Goal: Use online tool/utility: Utilize a website feature to perform a specific function

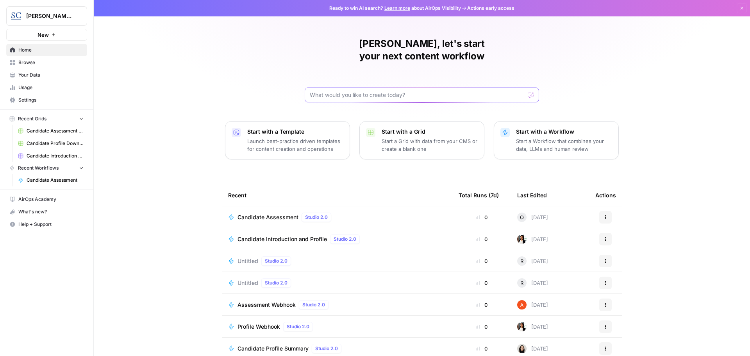
click at [330, 91] on input "text" at bounding box center [417, 95] width 215 height 8
type input "import m4a"
click at [526, 90] on button "Send" at bounding box center [531, 95] width 10 height 10
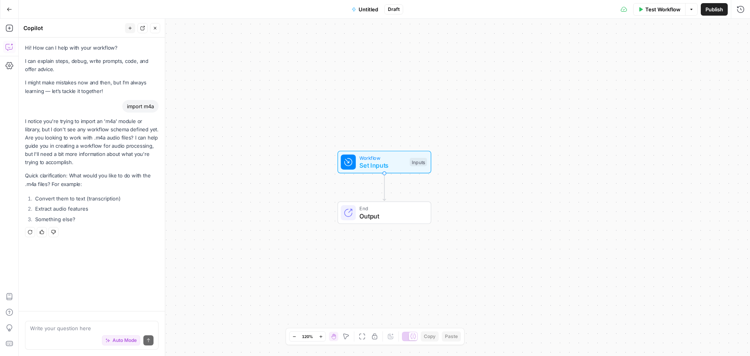
click at [38, 330] on textarea at bounding box center [91, 328] width 123 height 8
type textarea "convert to text"
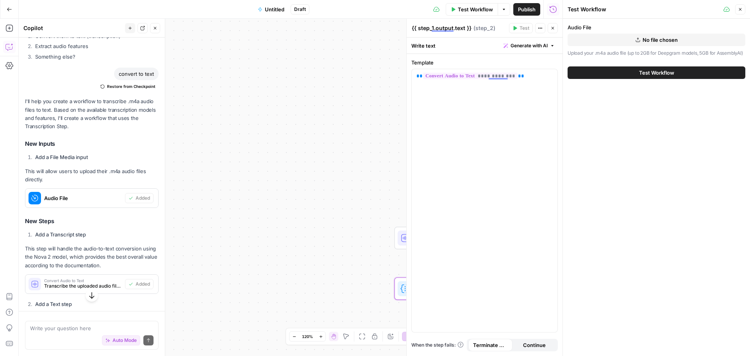
scroll to position [195, 0]
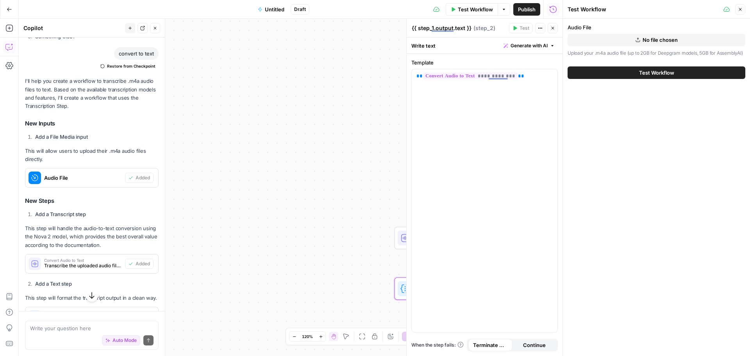
click at [651, 40] on span "No file chosen" at bounding box center [660, 40] width 35 height 8
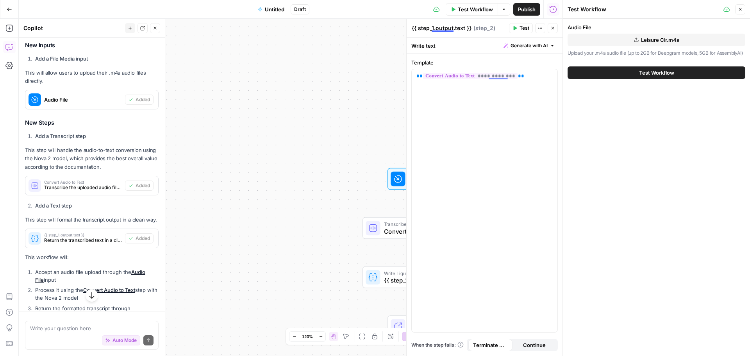
scroll to position [352, 0]
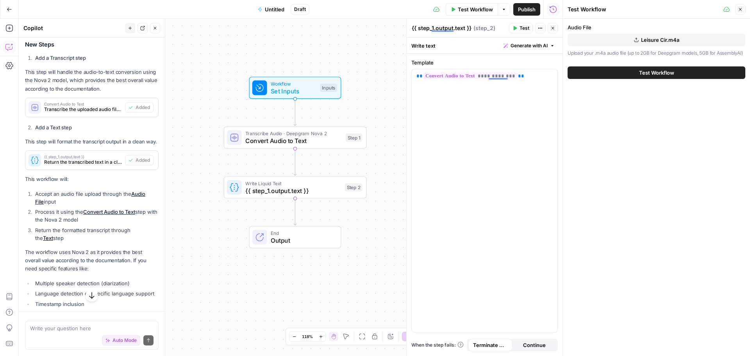
click at [669, 77] on span "Test Workflow" at bounding box center [656, 73] width 35 height 8
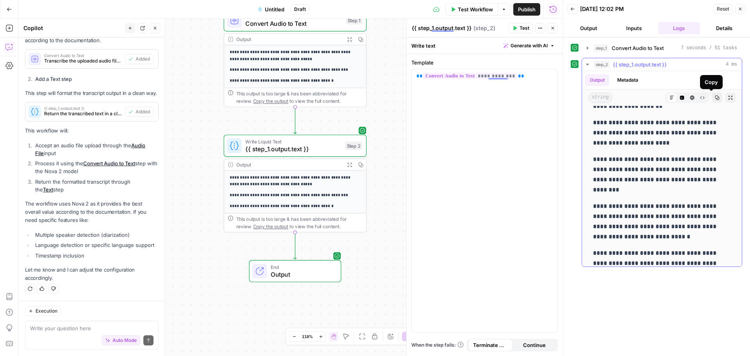
scroll to position [313, 0]
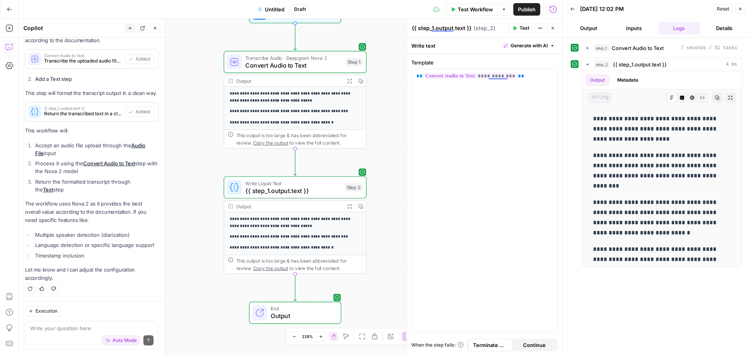
click at [271, 312] on span "Output" at bounding box center [302, 315] width 63 height 9
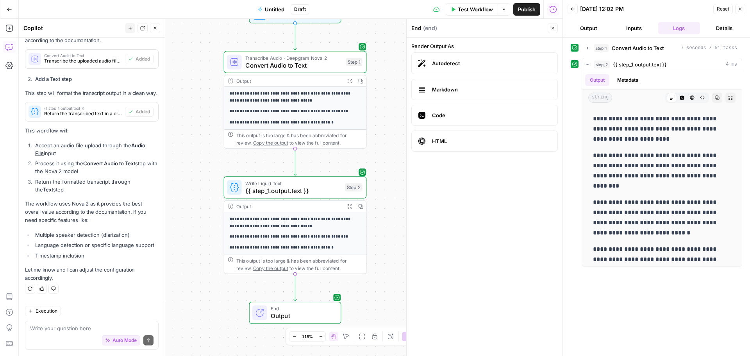
click at [556, 27] on button "Close" at bounding box center [553, 28] width 10 height 10
click at [713, 95] on button "Copy" at bounding box center [717, 98] width 10 height 10
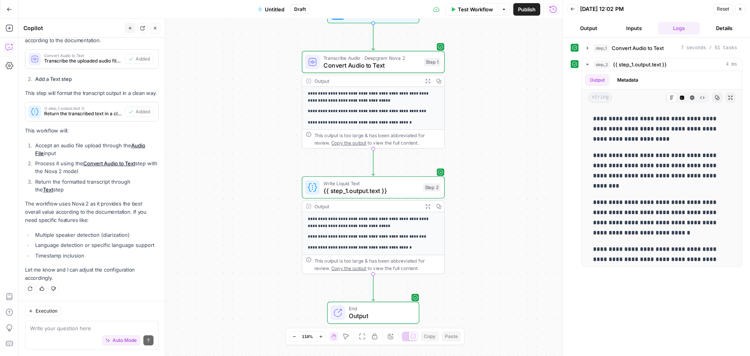
click at [41, 289] on icon "button" at bounding box center [41, 288] width 5 height 5
click at [11, 11] on icon "button" at bounding box center [9, 9] width 5 height 5
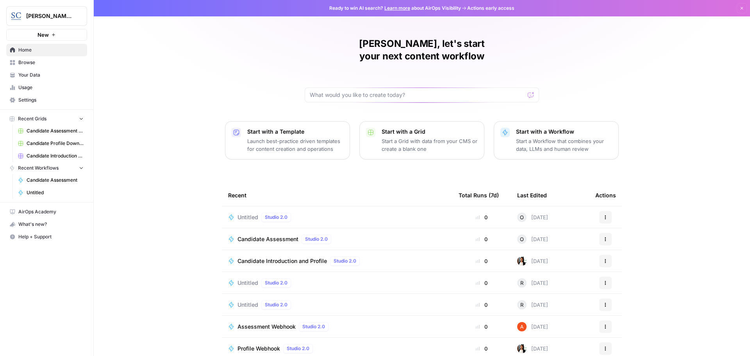
click at [240, 213] on span "Untitled" at bounding box center [248, 217] width 21 height 8
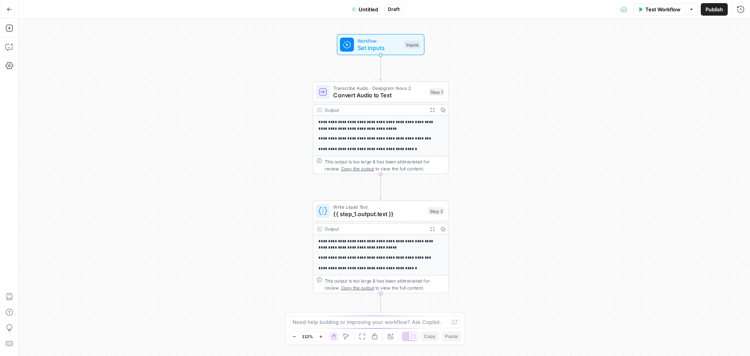
click at [8, 13] on button "Go Back" at bounding box center [9, 9] width 14 height 14
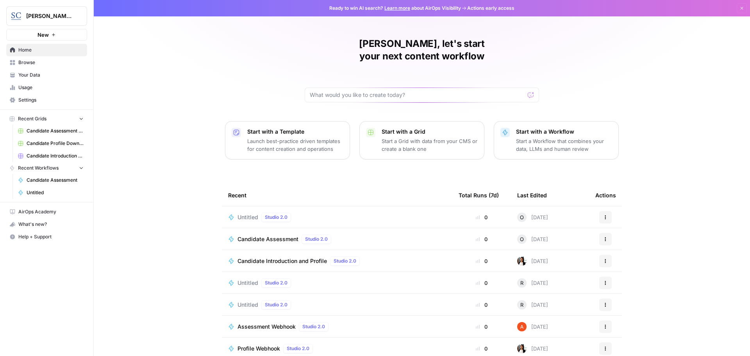
click at [259, 235] on span "Candidate Assessment" at bounding box center [268, 239] width 61 height 8
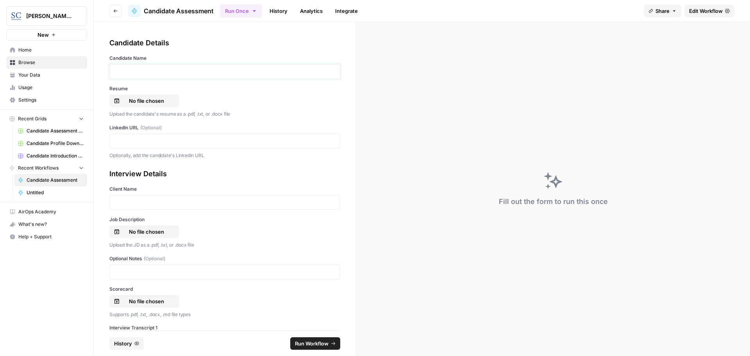
click at [125, 72] on p at bounding box center [224, 72] width 221 height 8
click at [148, 99] on p "No file chosen" at bounding box center [147, 101] width 50 height 8
click at [118, 140] on p at bounding box center [224, 141] width 221 height 8
click at [120, 204] on p at bounding box center [224, 203] width 221 height 8
click at [148, 233] on p "No file chosen" at bounding box center [147, 232] width 50 height 8
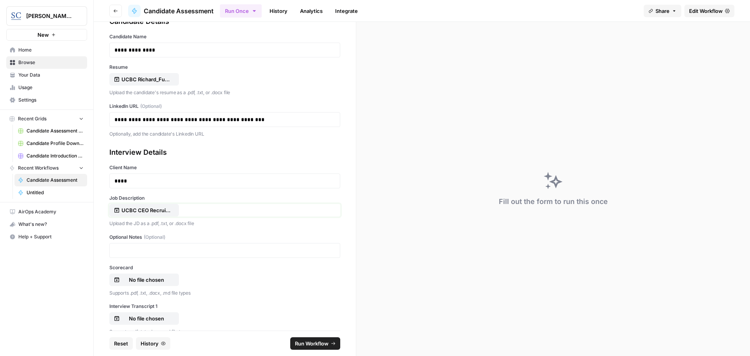
scroll to position [78, 0]
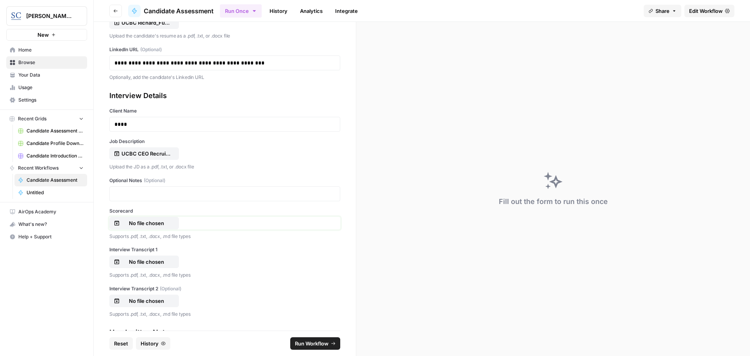
click at [144, 224] on p "No file chosen" at bounding box center [147, 223] width 50 height 8
click at [140, 262] on p "No file chosen" at bounding box center [147, 262] width 50 height 8
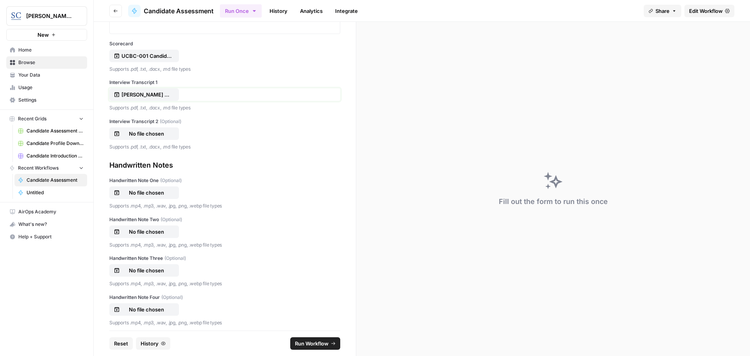
scroll to position [290, 0]
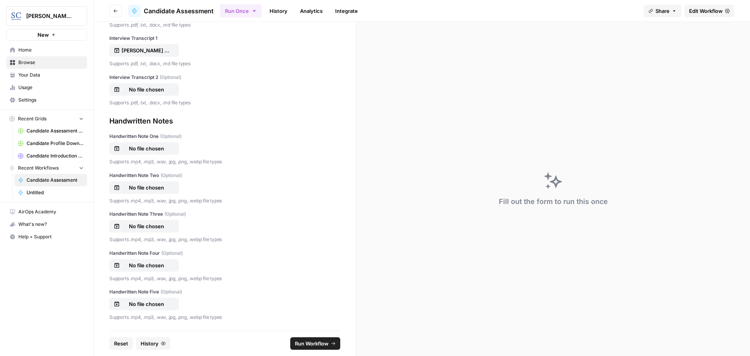
click at [307, 341] on span "Run Workflow" at bounding box center [312, 344] width 34 height 8
